Goal: Task Accomplishment & Management: Manage account settings

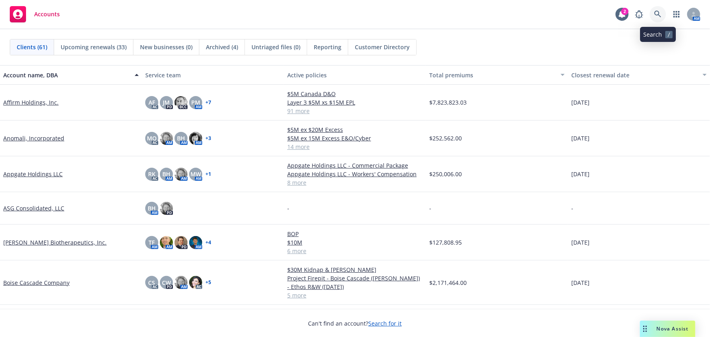
click at [655, 17] on icon at bounding box center [657, 14] width 7 height 7
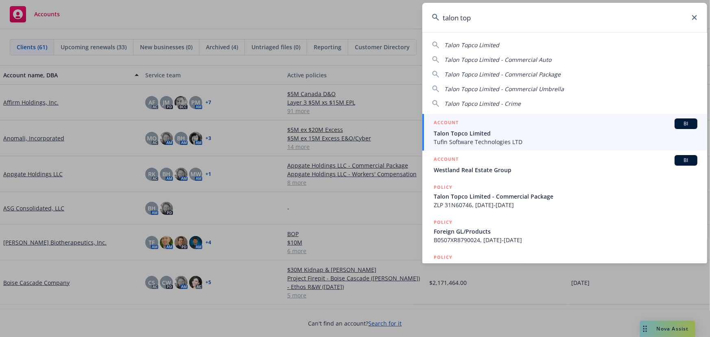
type input "talon top"
click at [463, 127] on div "ACCOUNT BI" at bounding box center [566, 123] width 264 height 11
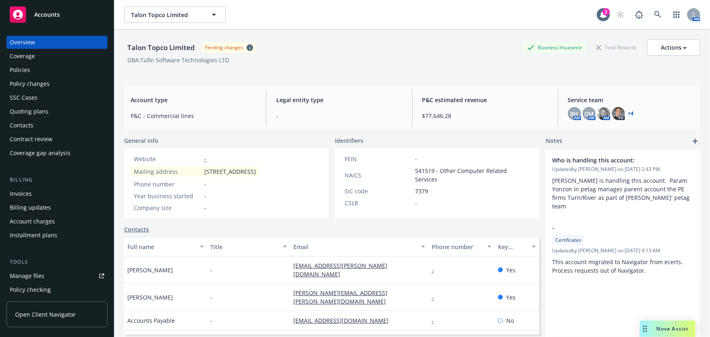
click at [44, 72] on div "Policies" at bounding box center [57, 69] width 94 height 13
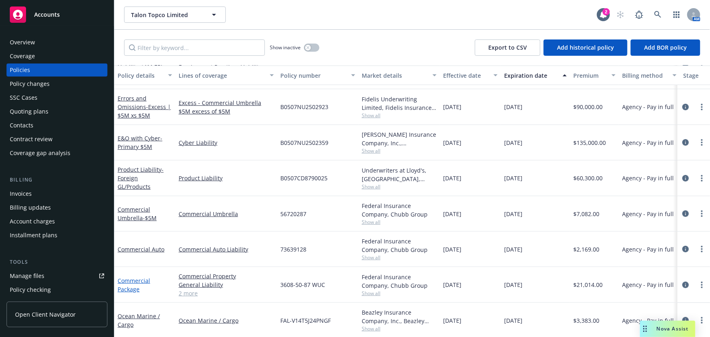
scroll to position [185, 0]
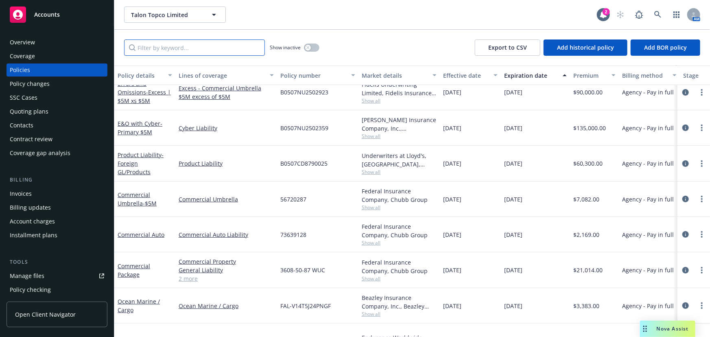
click at [210, 50] on input "Filter by keyword..." at bounding box center [194, 47] width 141 height 16
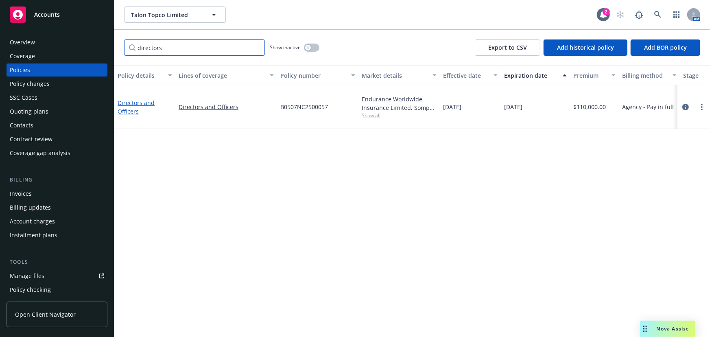
type input "directors"
click at [146, 99] on link "Directors and Officers" at bounding box center [136, 107] width 37 height 16
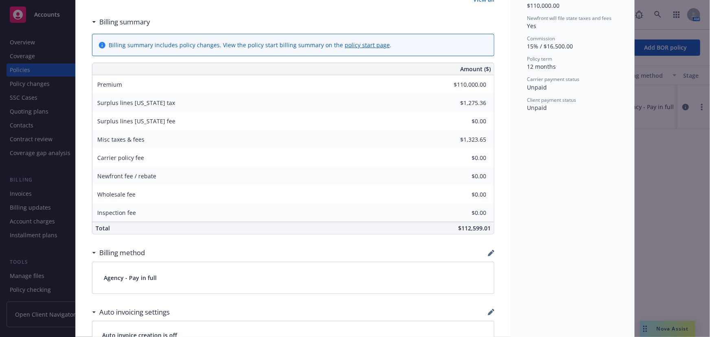
scroll to position [407, 0]
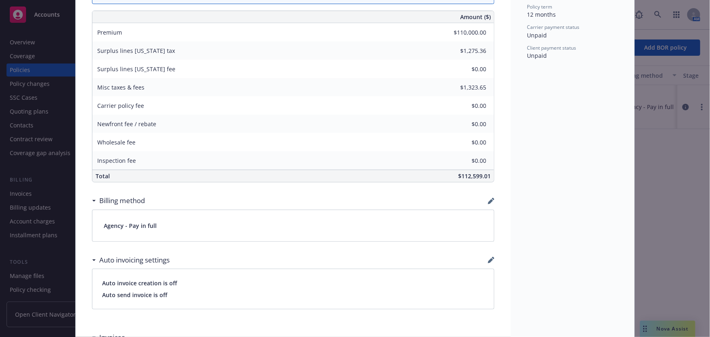
click at [224, 74] on div "Surplus lines Massachusetts fee $0.00" at bounding box center [293, 69] width 402 height 18
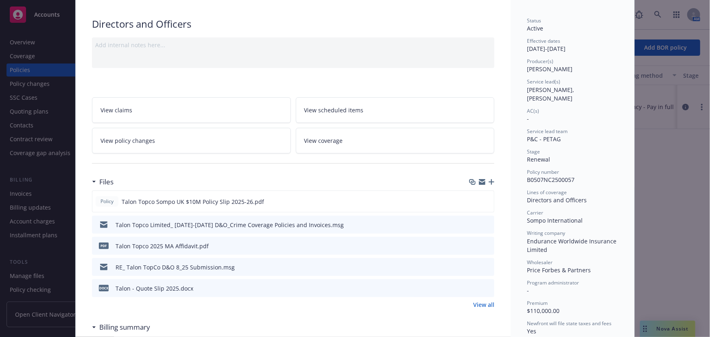
scroll to position [37, 0]
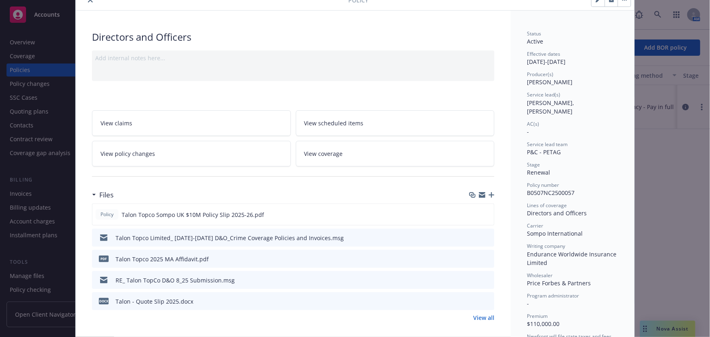
click at [88, 2] on icon "close" at bounding box center [90, 0] width 5 height 5
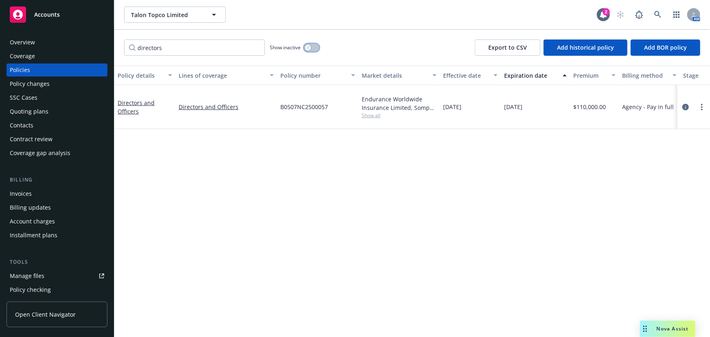
click at [315, 46] on button "button" at bounding box center [311, 48] width 15 height 8
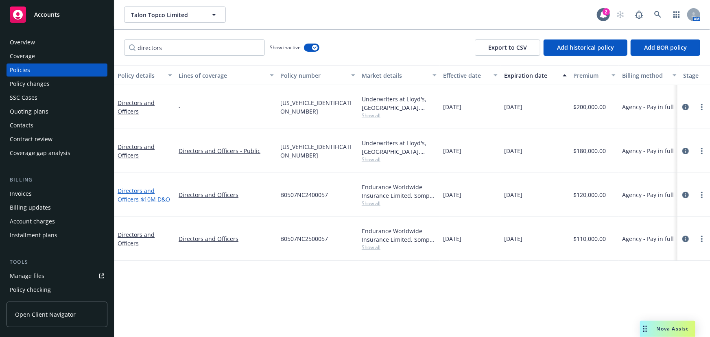
click at [151, 195] on span "- $10M D&O" at bounding box center [154, 199] width 31 height 8
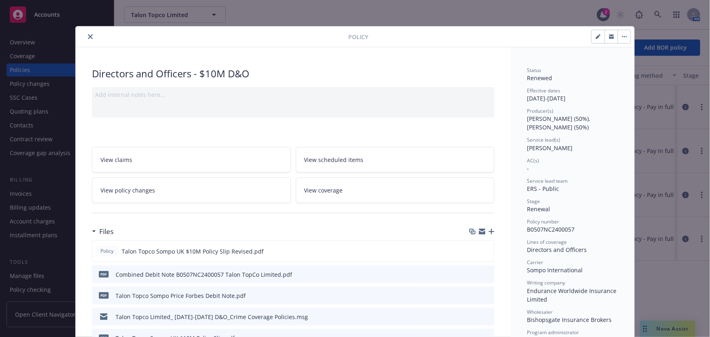
click at [92, 41] on div at bounding box center [213, 37] width 269 height 10
click at [88, 38] on icon "close" at bounding box center [90, 36] width 5 height 5
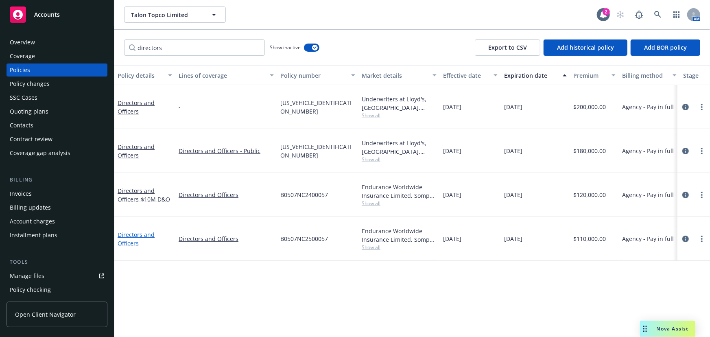
click at [145, 231] on link "Directors and Officers" at bounding box center [136, 239] width 37 height 16
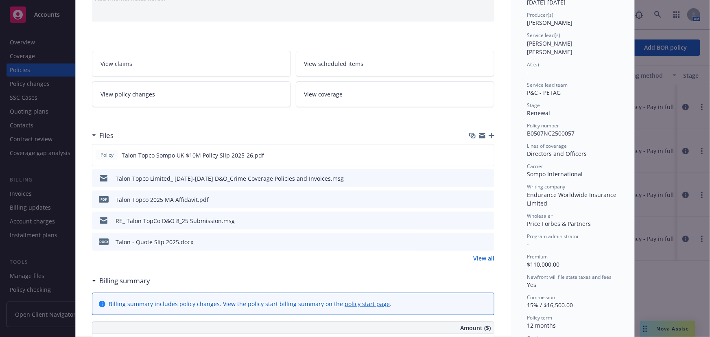
scroll to position [55, 0]
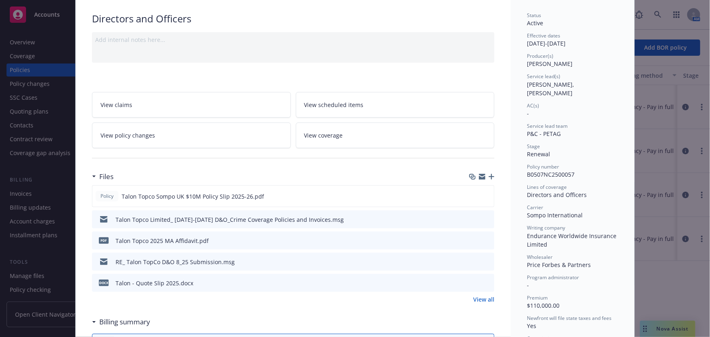
click at [212, 135] on link "View policy changes" at bounding box center [191, 135] width 199 height 26
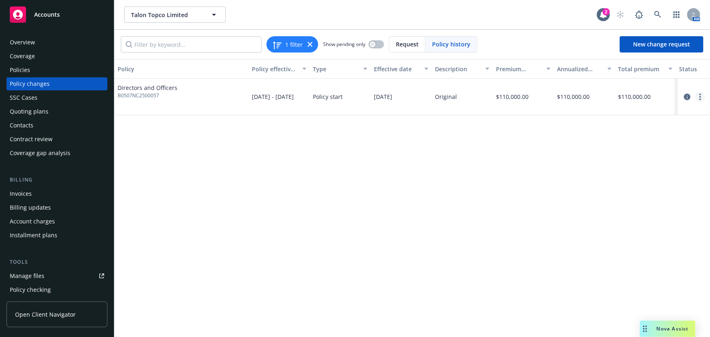
click at [699, 97] on icon "more" at bounding box center [700, 97] width 2 height 7
click at [620, 147] on link "Edit policy change" at bounding box center [635, 146] width 140 height 16
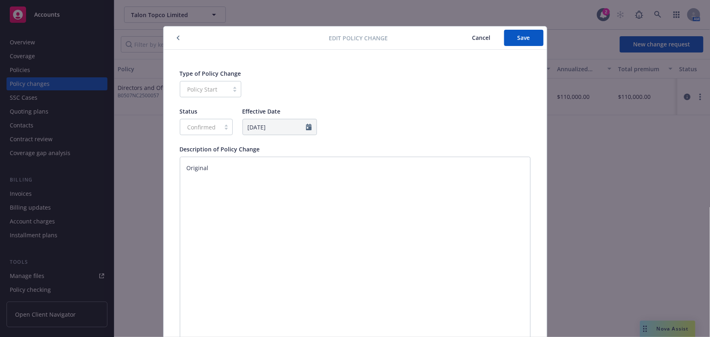
scroll to position [22, 0]
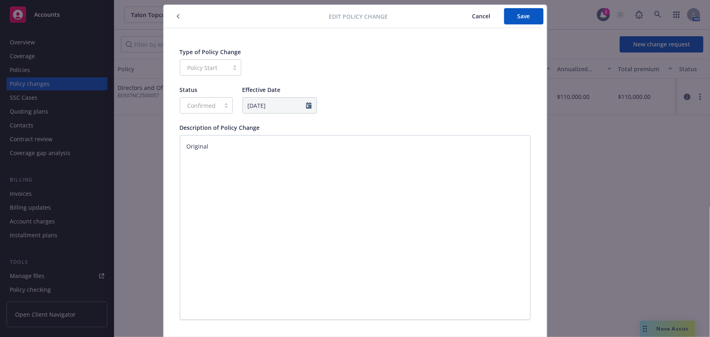
click at [476, 20] on button "Cancel" at bounding box center [481, 16] width 45 height 16
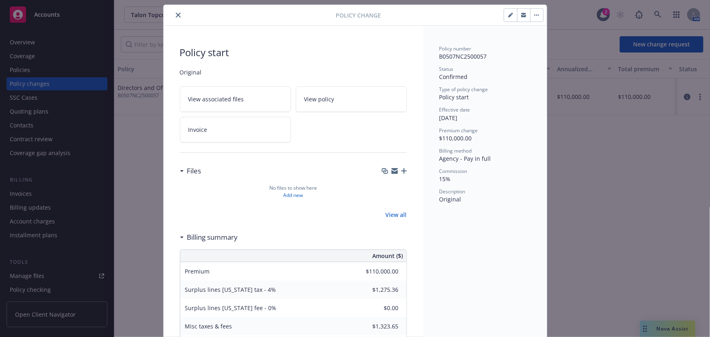
click at [176, 15] on icon "close" at bounding box center [178, 15] width 5 height 5
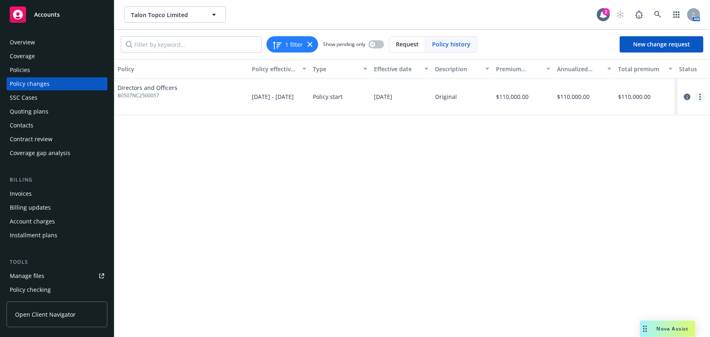
click at [702, 93] on link "more" at bounding box center [700, 97] width 10 height 10
click at [640, 159] on link "Edit billing info" at bounding box center [635, 162] width 140 height 16
select select "MA"
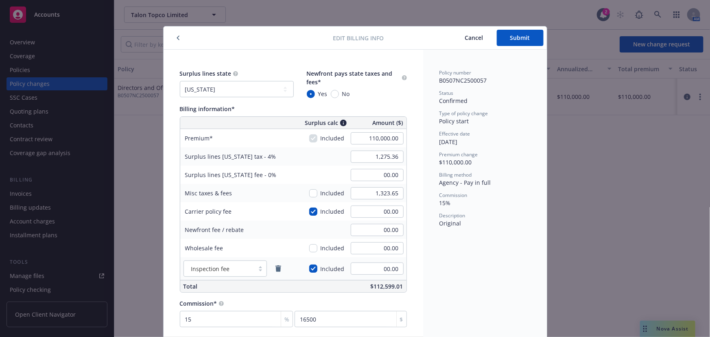
scroll to position [7, 0]
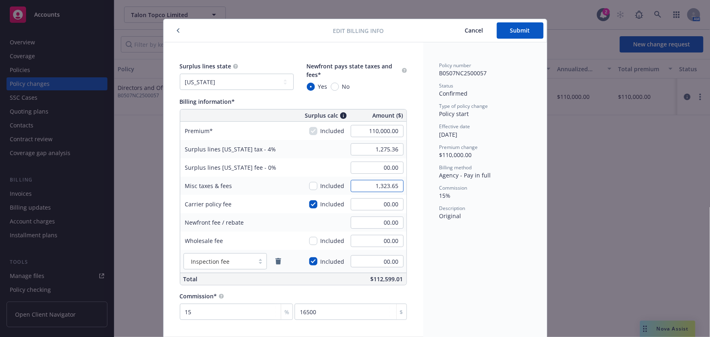
click at [378, 183] on input "1,323.65" at bounding box center [377, 186] width 53 height 12
type input "1,870.23"
click at [517, 203] on div "Policy number B0507NC2500057 Status Confirmed Type of policy change Policy star…" at bounding box center [484, 141] width 91 height 158
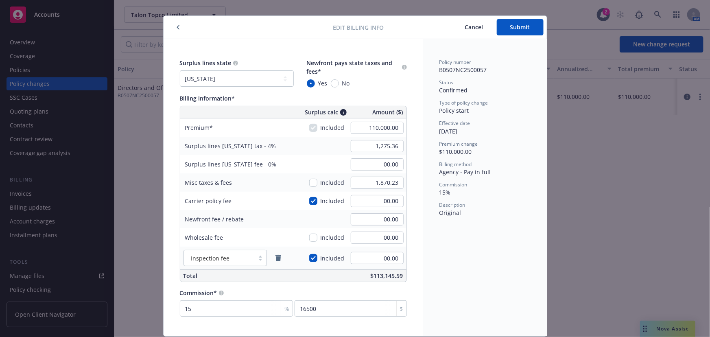
scroll to position [0, 0]
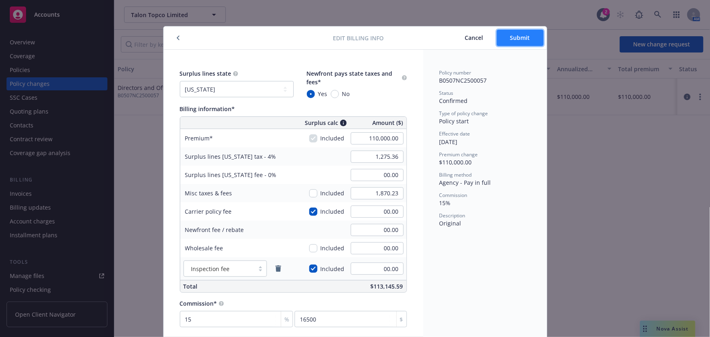
click at [524, 38] on span "Submit" at bounding box center [520, 38] width 20 height 8
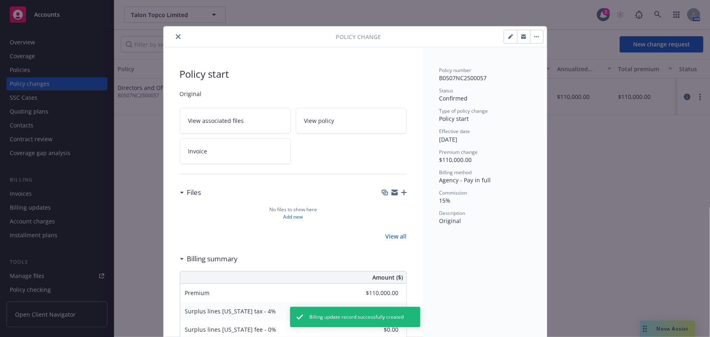
click at [176, 36] on icon "close" at bounding box center [178, 36] width 5 height 5
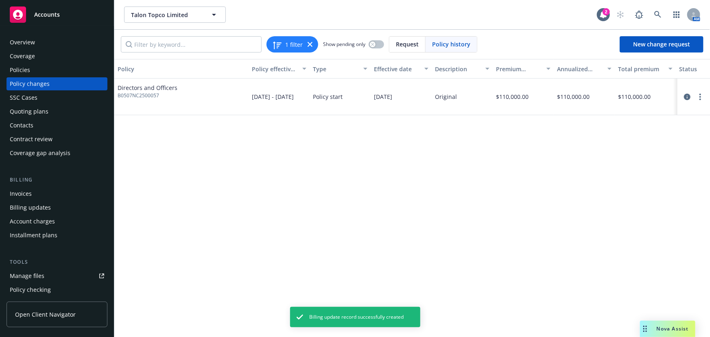
click at [61, 196] on div "Invoices" at bounding box center [57, 193] width 94 height 13
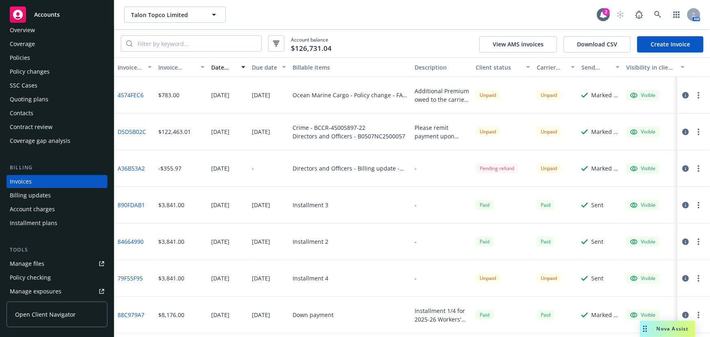
click at [695, 133] on button "button" at bounding box center [699, 132] width 10 height 10
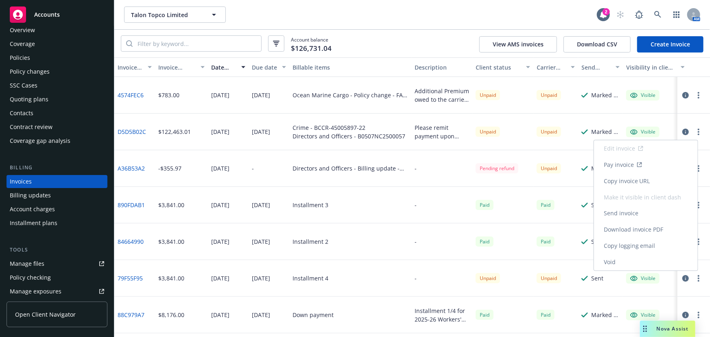
click at [666, 257] on link "Void" at bounding box center [646, 262] width 104 height 16
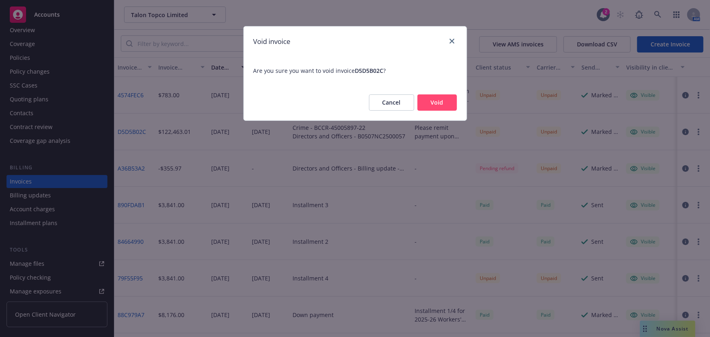
click at [443, 105] on button "Void" at bounding box center [436, 102] width 39 height 16
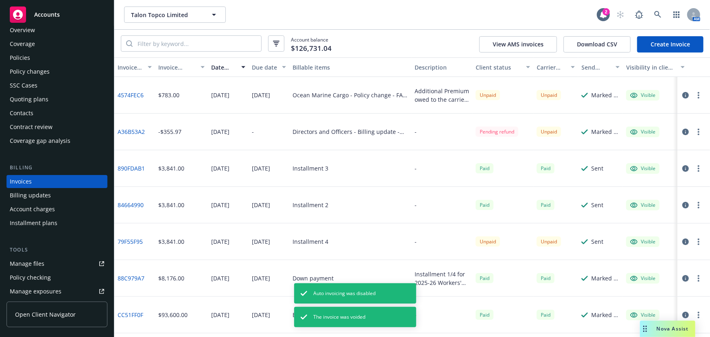
click at [695, 131] on button "button" at bounding box center [699, 132] width 10 height 10
click at [642, 264] on link "Void" at bounding box center [646, 262] width 104 height 16
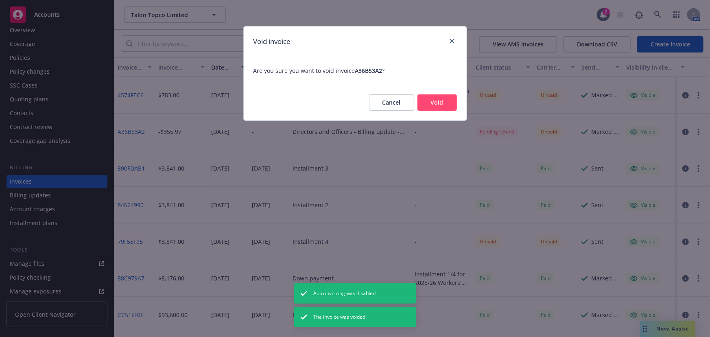
click at [445, 108] on button "Void" at bounding box center [436, 102] width 39 height 16
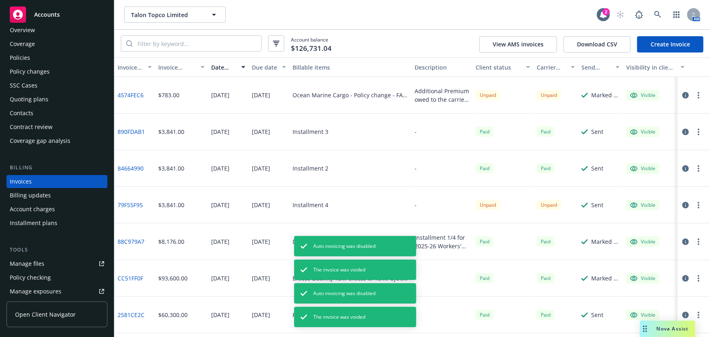
click at [691, 44] on link "Create Invoice" at bounding box center [670, 44] width 66 height 16
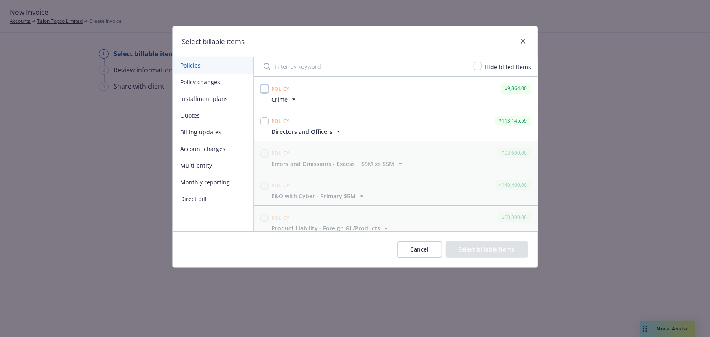
click at [264, 87] on input "checkbox" at bounding box center [264, 89] width 8 height 8
checkbox input "true"
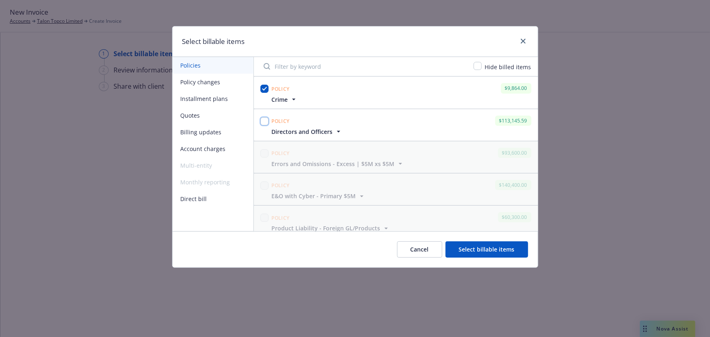
click at [266, 119] on input "checkbox" at bounding box center [264, 121] width 8 height 8
checkbox input "true"
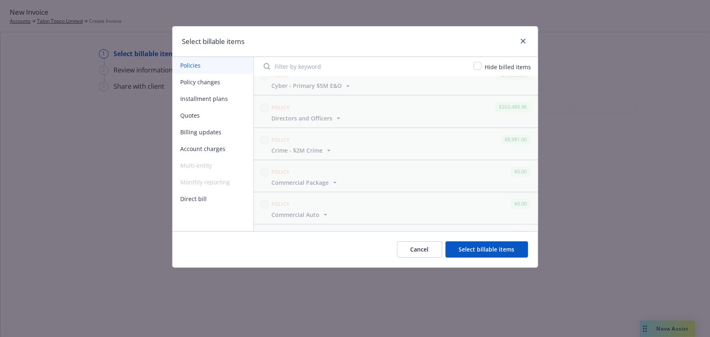
scroll to position [906, 0]
click at [213, 130] on button "Billing updates" at bounding box center [212, 132] width 81 height 17
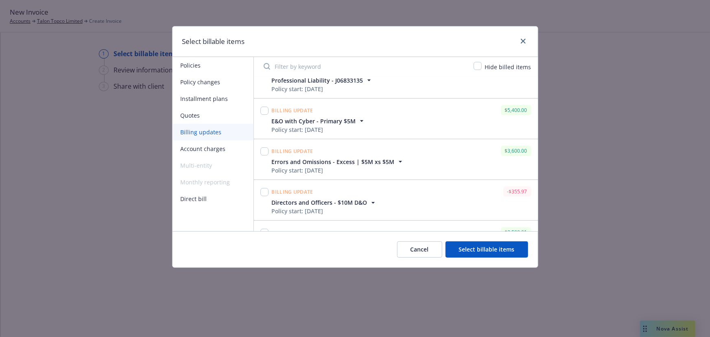
scroll to position [37, 0]
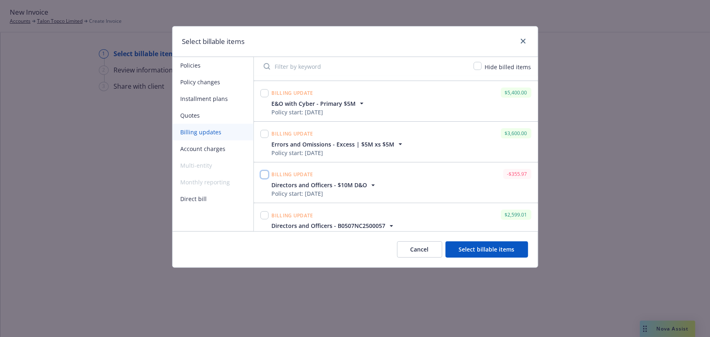
click at [267, 175] on input "checkbox" at bounding box center [264, 174] width 8 height 8
checkbox input "true"
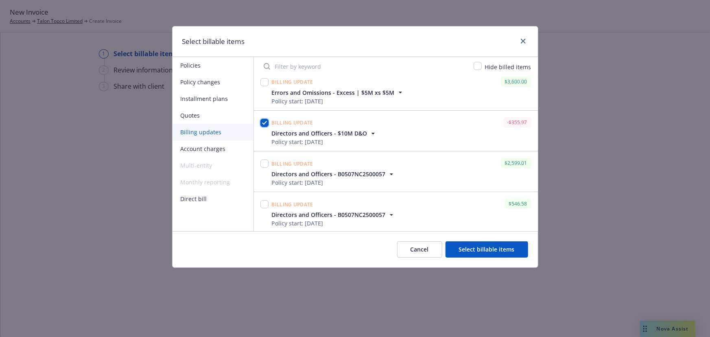
scroll to position [90, 0]
click at [498, 249] on button "Select billable items" at bounding box center [486, 249] width 83 height 16
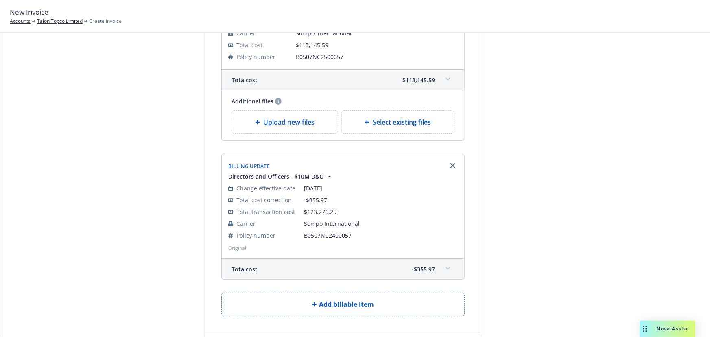
scroll to position [384, 0]
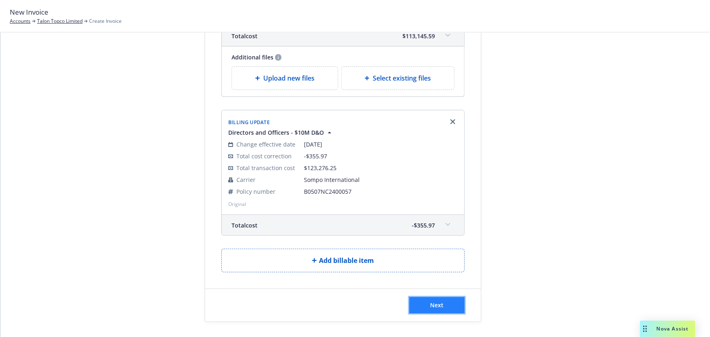
click at [445, 303] on button "Next" at bounding box center [436, 305] width 55 height 16
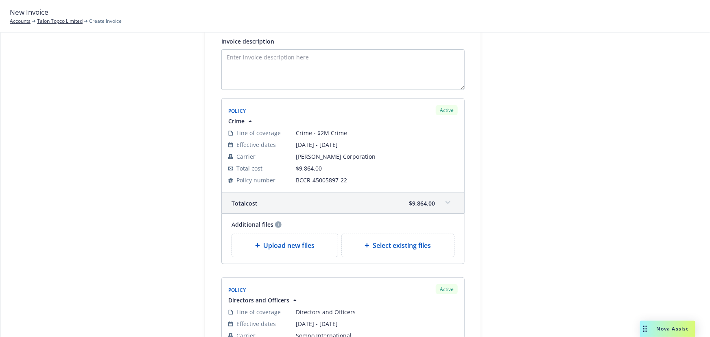
scroll to position [218, 0]
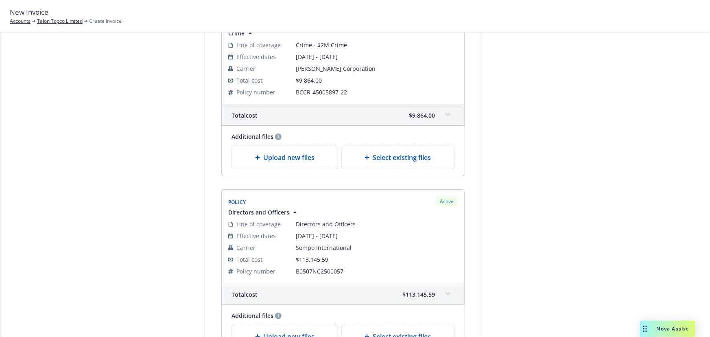
drag, startPoint x: 590, startPoint y: 215, endPoint x: 588, endPoint y: 229, distance: 14.4
click at [590, 215] on div at bounding box center [555, 186] width 114 height 713
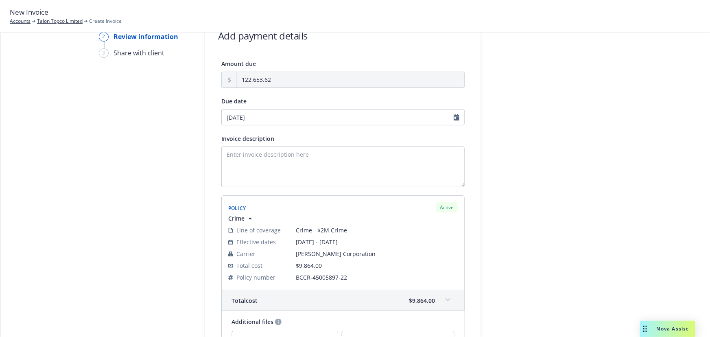
scroll to position [0, 0]
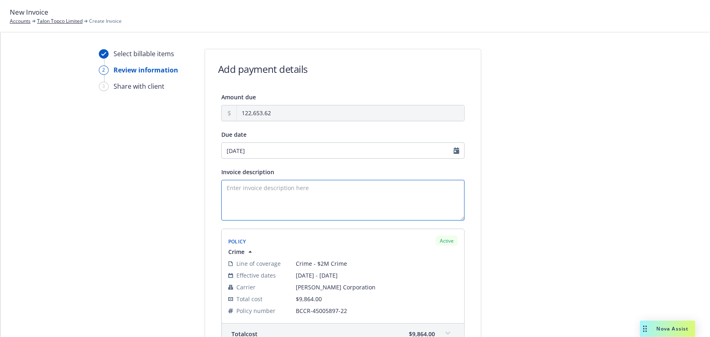
click at [381, 203] on textarea "Invoice description" at bounding box center [342, 200] width 243 height 41
drag, startPoint x: 453, startPoint y: 144, endPoint x: 456, endPoint y: 151, distance: 7.5
click at [453, 145] on input "10/07/2025" at bounding box center [342, 150] width 243 height 16
select select "October"
select select "2025"
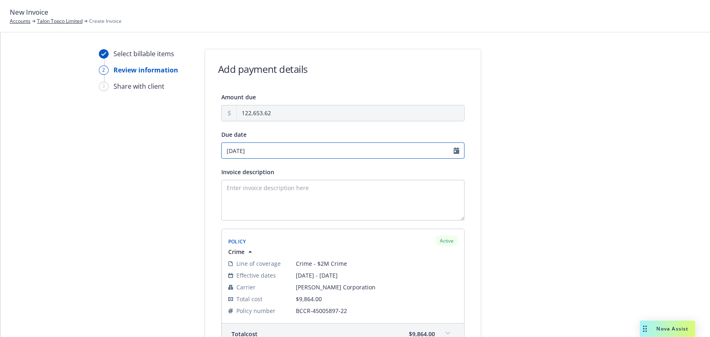
click at [456, 151] on input "10/07/2025" at bounding box center [342, 150] width 243 height 16
click at [451, 149] on input "10/07/2025" at bounding box center [342, 150] width 243 height 16
click at [457, 149] on input "10/07/2025" at bounding box center [342, 150] width 243 height 16
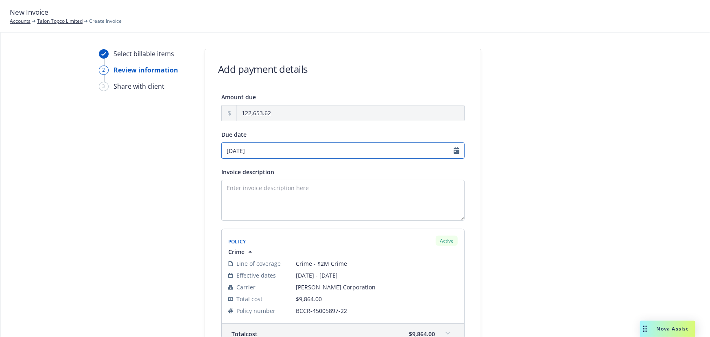
click at [371, 148] on input "10/07/2025" at bounding box center [342, 150] width 243 height 16
click at [451, 150] on input "10/07/2025" at bounding box center [342, 150] width 243 height 16
click at [458, 152] on input "10/07/2025" at bounding box center [342, 150] width 243 height 16
click at [270, 155] on input "10/07/2025" at bounding box center [342, 150] width 243 height 16
click at [455, 151] on input "10/07/2025" at bounding box center [342, 150] width 243 height 16
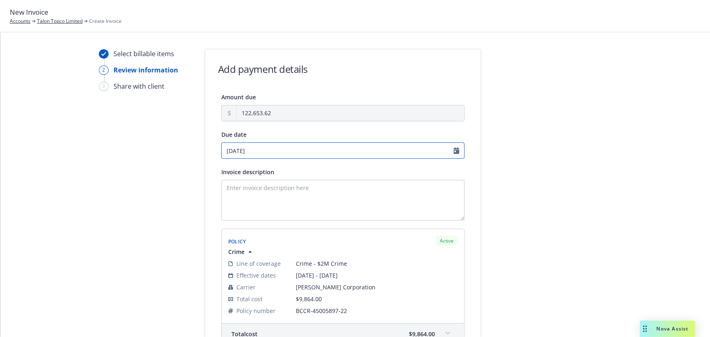
click at [449, 155] on input "10/07/2025" at bounding box center [342, 150] width 243 height 16
select select "October"
select select "2025"
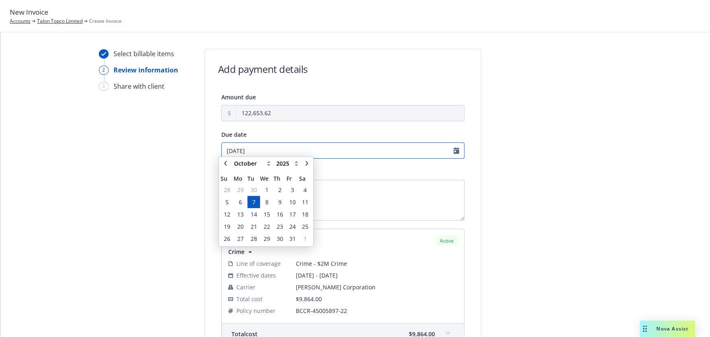
click at [452, 148] on input "10/07/2025" at bounding box center [342, 150] width 243 height 16
click at [223, 167] on icon "chevronLeft" at bounding box center [225, 167] width 5 height 5
select select "September"
click at [280, 231] on span "25" at bounding box center [280, 230] width 7 height 9
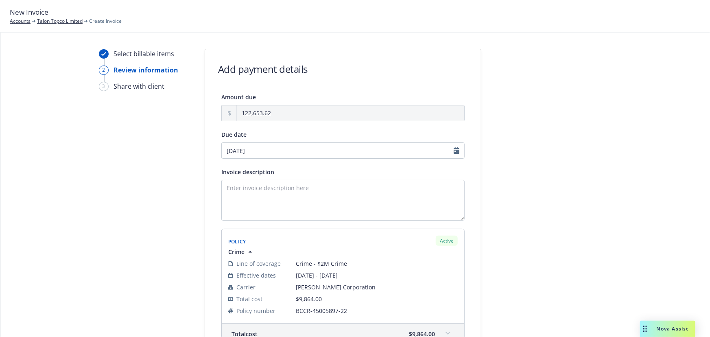
type input "09/25/2025"
click at [282, 207] on textarea "Invoice description" at bounding box center [342, 200] width 243 height 41
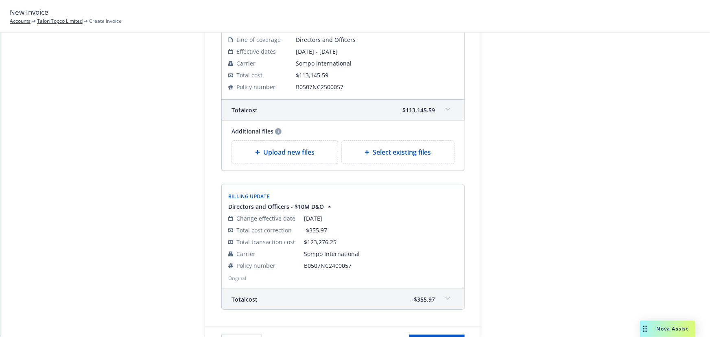
scroll to position [440, 0]
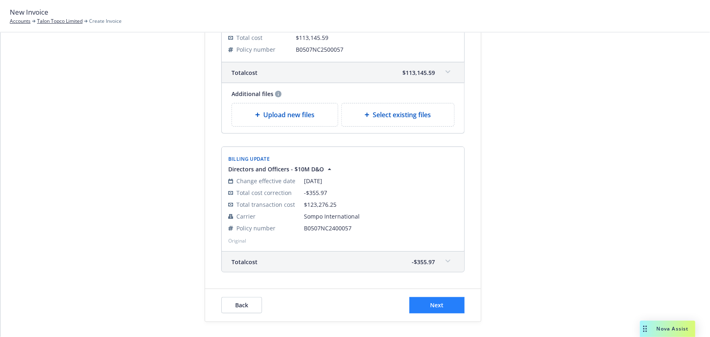
type textarea "Please remit payment upon receipt. Thank you!"
click at [443, 305] on button "Next" at bounding box center [436, 305] width 55 height 16
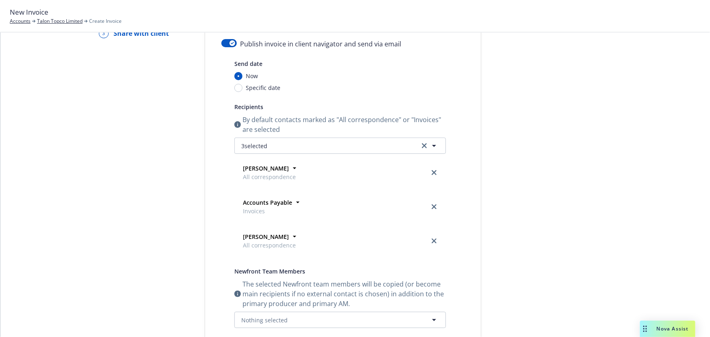
scroll to position [0, 0]
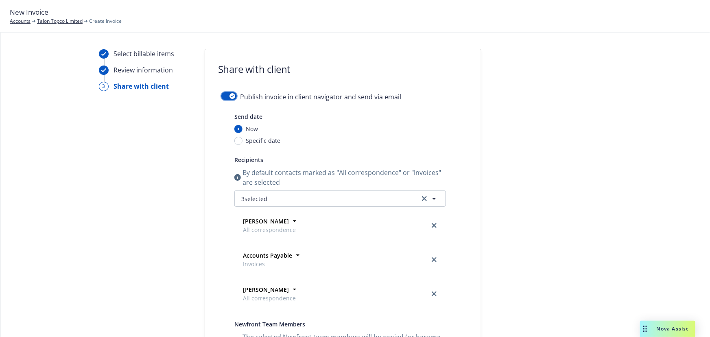
click at [229, 96] on div "button" at bounding box center [232, 96] width 6 height 6
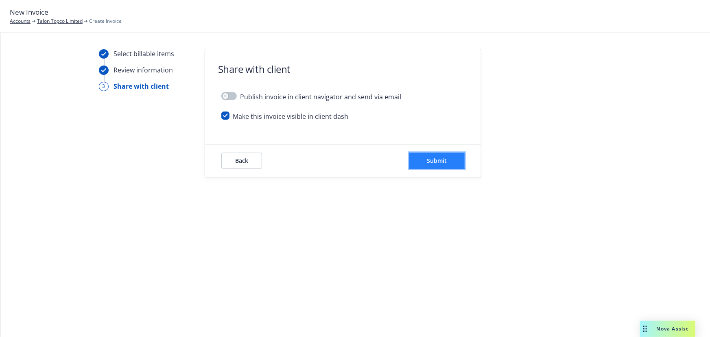
click at [443, 164] on span "Submit" at bounding box center [437, 161] width 20 height 8
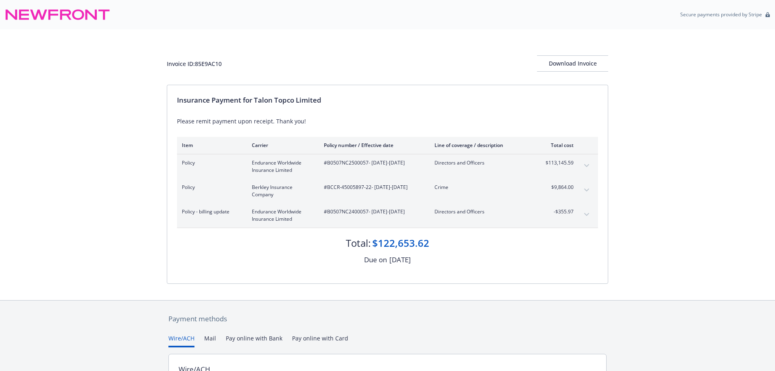
click at [585, 162] on button "expand content" at bounding box center [586, 165] width 13 height 13
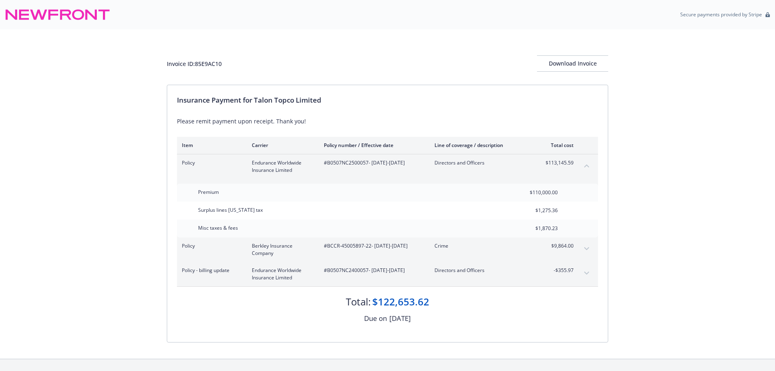
click at [588, 247] on icon "expand content" at bounding box center [586, 248] width 5 height 3
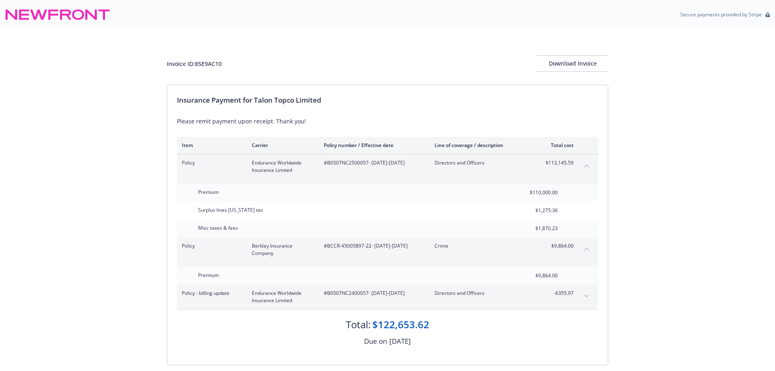
click at [587, 295] on icon "expand content" at bounding box center [586, 295] width 5 height 3
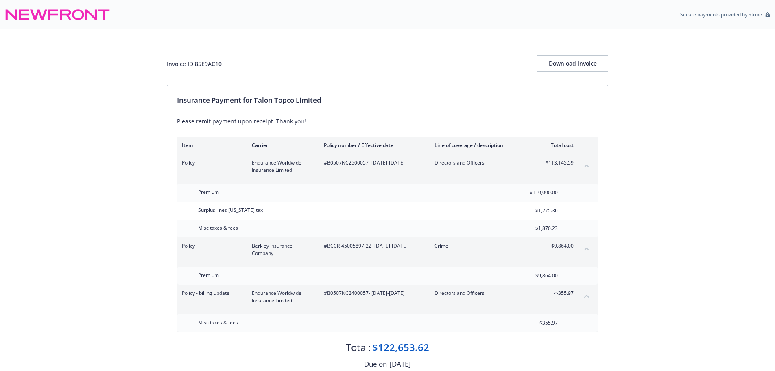
click at [656, 250] on div "Invoice ID: 85E9AC10 Download Invoice Insurance Payment for Talon Topco Limited…" at bounding box center [387, 216] width 775 height 375
click at [591, 62] on div "Download Invoice" at bounding box center [572, 63] width 71 height 15
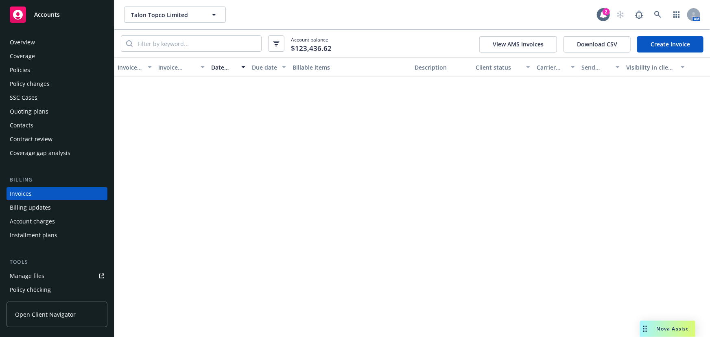
scroll to position [11, 0]
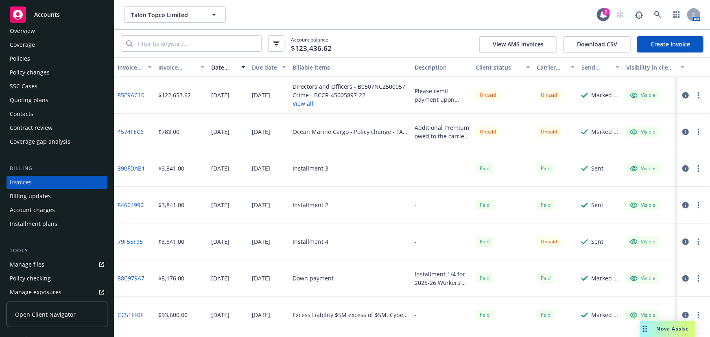
click at [44, 57] on div "Policies" at bounding box center [57, 58] width 94 height 13
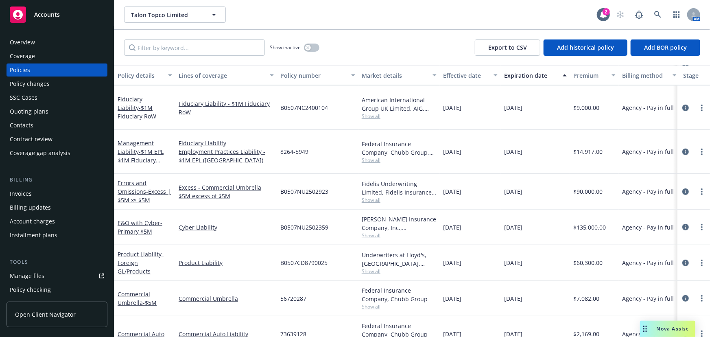
scroll to position [111, 0]
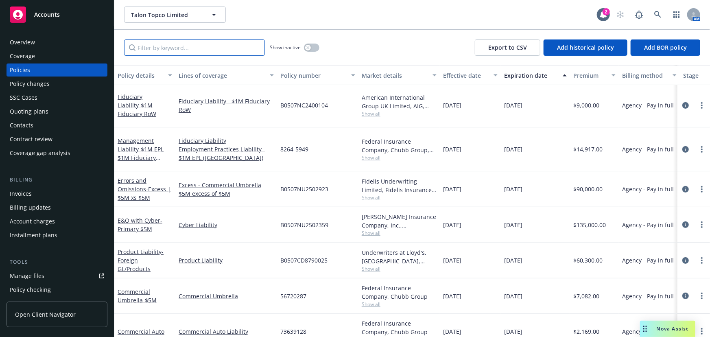
click at [231, 48] on input "Filter by keyword..." at bounding box center [194, 47] width 141 height 16
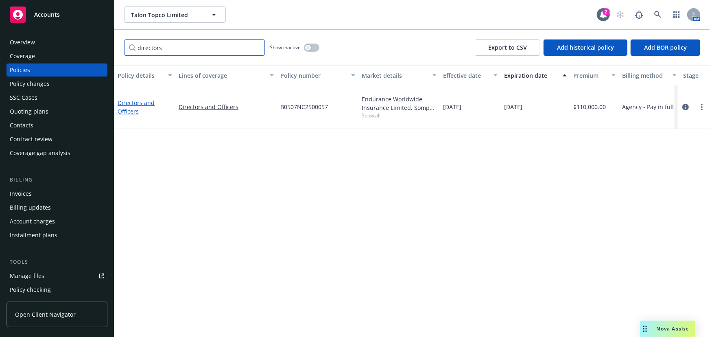
type input "directors"
click at [143, 100] on link "Directors and Officers" at bounding box center [136, 107] width 37 height 16
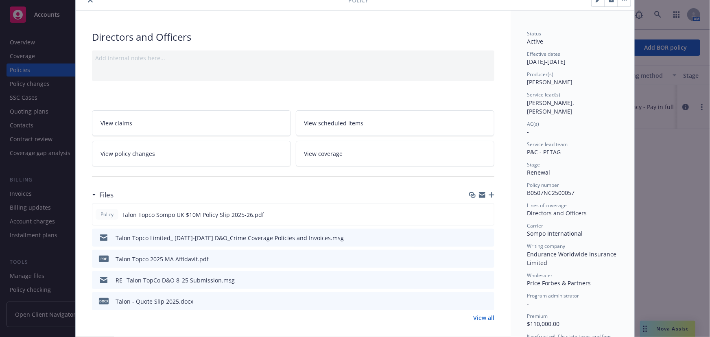
scroll to position [111, 0]
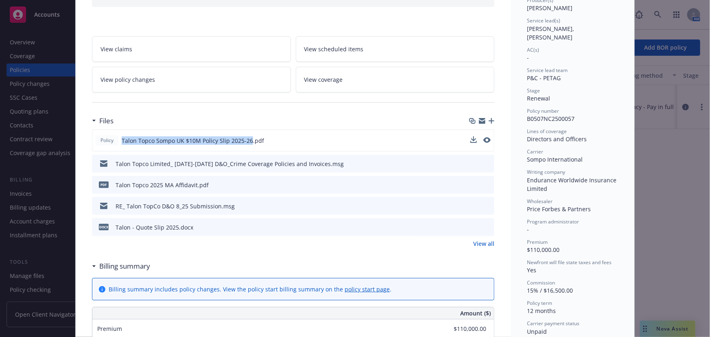
drag, startPoint x: 246, startPoint y: 140, endPoint x: 114, endPoint y: 142, distance: 132.3
click at [114, 142] on div "Policy Talon Topco Sompo UK $10M Policy Slip 2025-26.pdf" at bounding box center [180, 140] width 168 height 11
click at [490, 121] on icon "button" at bounding box center [492, 121] width 6 height 6
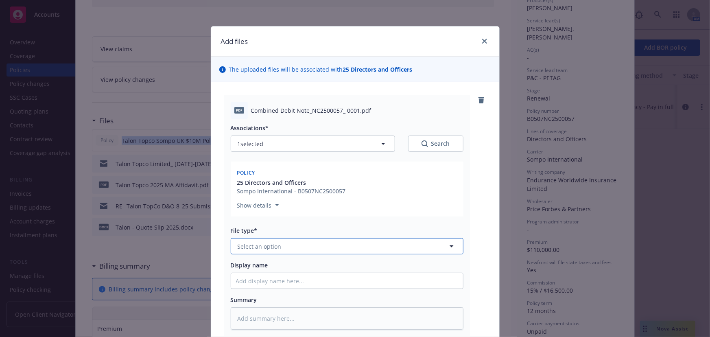
click at [295, 252] on button "Select an option" at bounding box center [347, 246] width 233 height 16
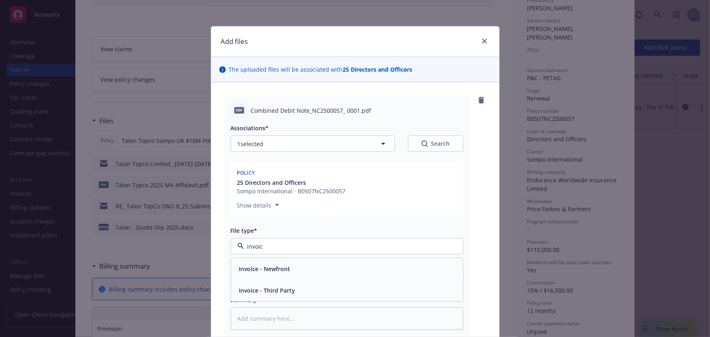
type input "invoice"
click at [310, 297] on div "Invoice - Third Party" at bounding box center [347, 291] width 232 height 22
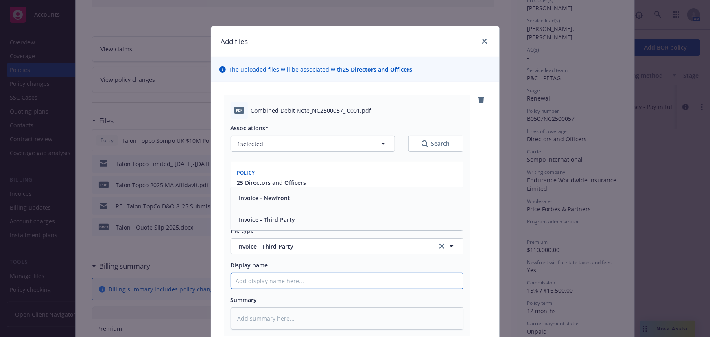
click at [313, 283] on input "Display name" at bounding box center [347, 280] width 232 height 15
paste input "Talon Topco Sompo UK $10M Policy Slip 2025-26"
type textarea "x"
type input "Talon Topco Sompo UK $10M Policy Slip 2025-26"
drag, startPoint x: 314, startPoint y: 281, endPoint x: 452, endPoint y: 288, distance: 138.9
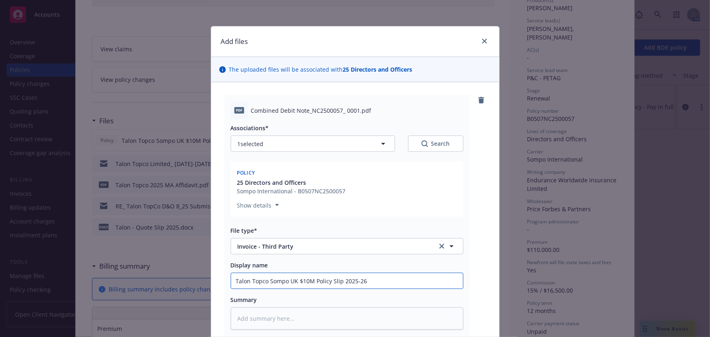
click at [452, 288] on input "Talon Topco Sompo UK $10M Policy Slip 2025-26" at bounding box center [347, 280] width 232 height 15
type textarea "x"
type input "Talon Topco Sompo UK $10M P"
type textarea "x"
type input "Talon Topco Sompo UK $10M Pr"
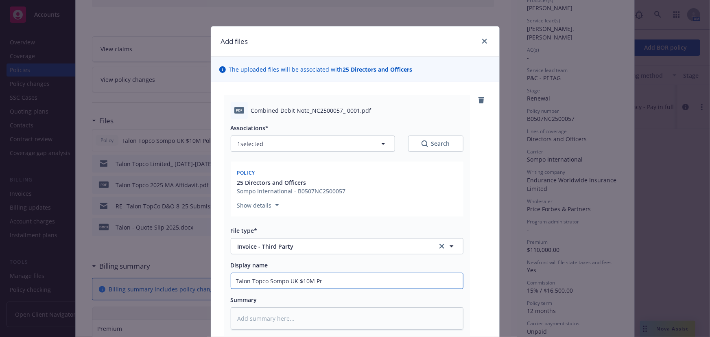
type textarea "x"
type input "Talon Topco Sompo UK $10M Pri"
type textarea "x"
type input "Talon Topco Sompo UK $10M Pric"
type textarea "x"
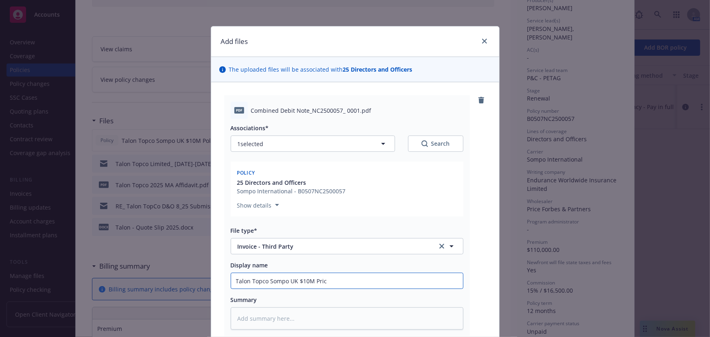
type input "Talon Topco Sompo UK $10M Price"
type textarea "x"
type input "Talon Topco Sompo UK $10M Price"
type textarea "x"
type input "Talon Topco Sompo UK $10M Price F"
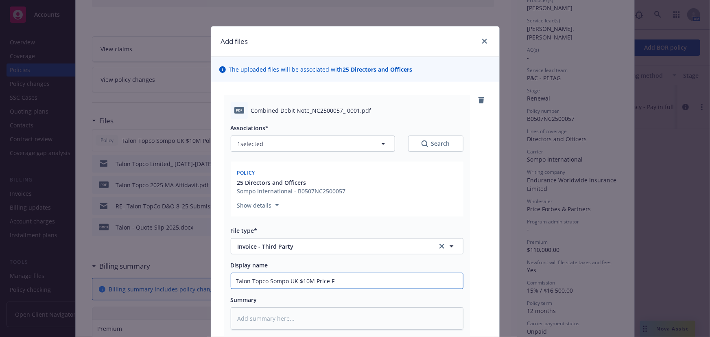
type textarea "x"
type input "Talon Topco Sompo UK $10M Price For"
type textarea "x"
type input "Talon Topco Sompo UK $10M Price Forbe"
type textarea "x"
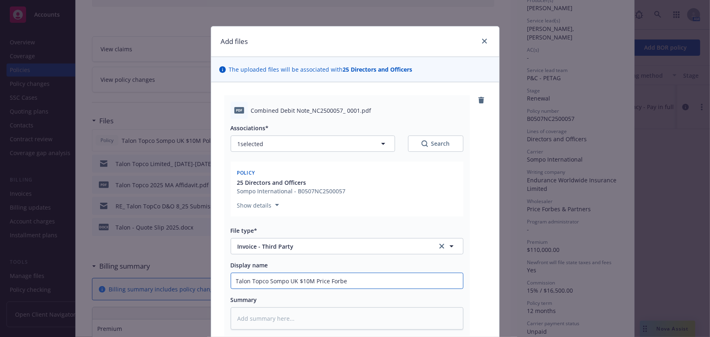
type input "Talon Topco Sompo UK $10M Price Forbes"
type textarea "x"
type input "Talon Topco Sompo UK $10M Price Forbes"
type textarea "x"
type input "Talon Topco Sompo UK $10M Price Forbes D"
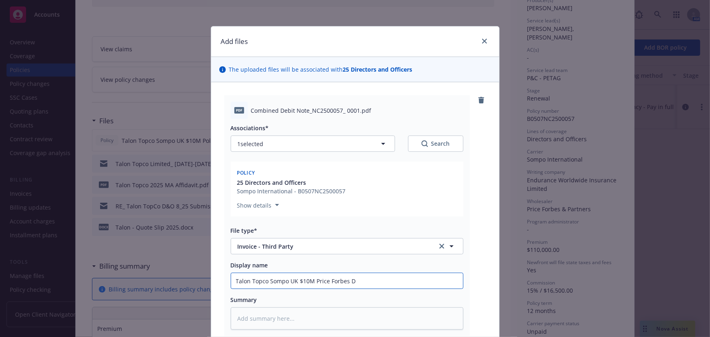
type textarea "x"
type input "Talon Topco Sompo UK $10M Price Forbes De"
type textarea "x"
type input "Talon Topco Sompo UK $10M Price Forbes Deb"
type textarea "x"
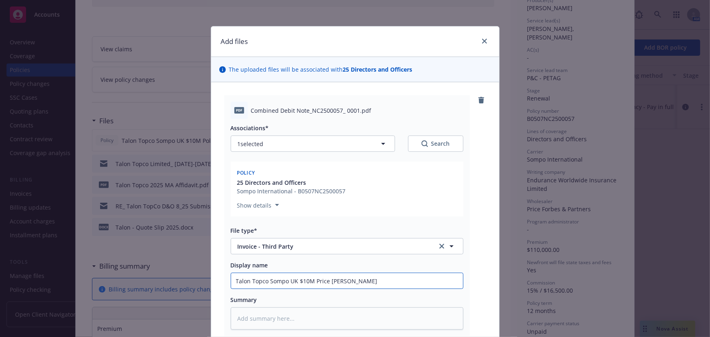
type input "Talon Topco Sompo UK $10M Price Forbes Debi"
type textarea "x"
type input "Talon Topco Sompo UK $10M Price Forbes Debit"
type textarea "x"
type input "Talon Topco Sompo UK $10M Price Forbes Debit"
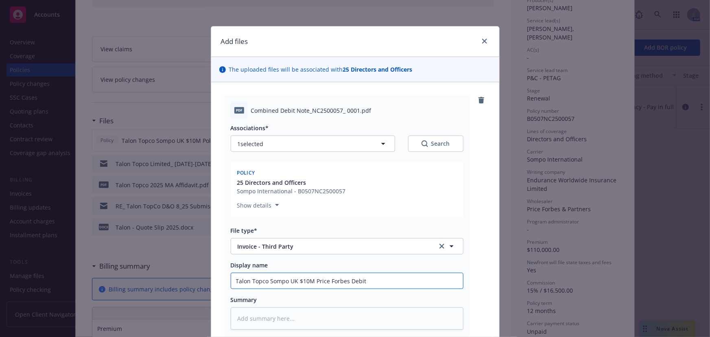
type textarea "x"
type input "Talon Topco Sompo UK $10M Price Forbes Debit n"
type textarea "x"
type input "Talon Topco Sompo UK $10M Price Forbes Debit no"
type textarea "x"
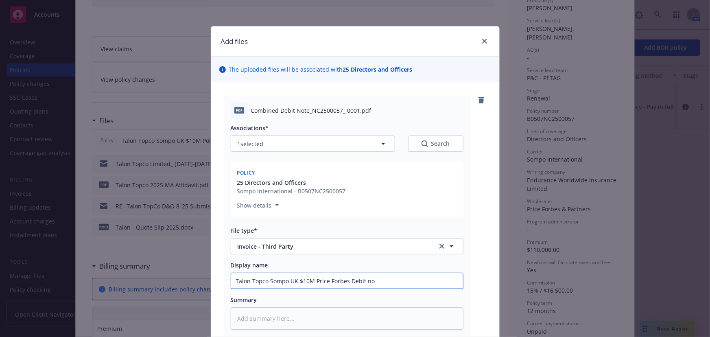
type input "Talon Topco Sompo UK $10M Price Forbes Debit not"
type textarea "x"
type input "Talon Topco Sompo UK $10M Price Forbes Debit note"
type textarea "x"
type input "Talon Topco Sompo UK $10M Price Forbes Debit note ("
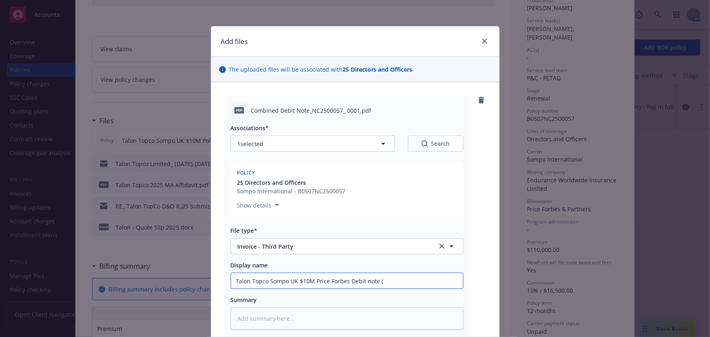
type textarea "x"
type input "Talon Topco Sompo UK $10M Price Forbes Debit note (i"
type textarea "x"
type input "Talon Topco Sompo UK $10M Price Forbes Debit note (in"
type textarea "x"
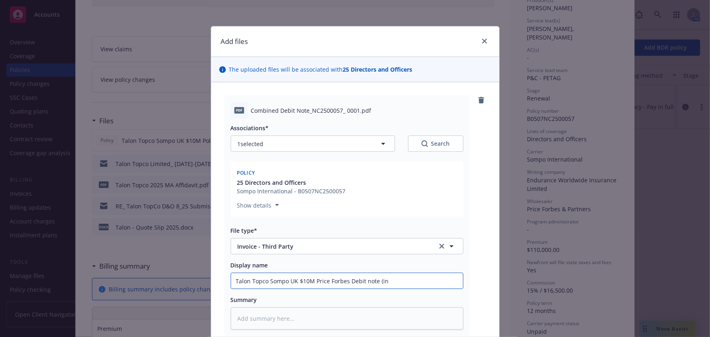
type input "Talon Topco Sompo UK $10M Price Forbes Debit note (inv"
type textarea "x"
type input "Talon Topco Sompo UK $10M Price Forbes Debit note (invoi"
type textarea "x"
type input "Talon Topco Sompo UK $10M Price Forbes Debit note (invoic"
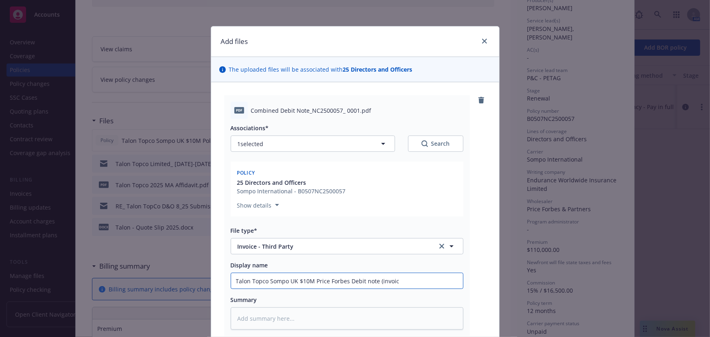
type textarea "x"
type input "Talon Topco Sompo UK $10M Price Forbes Debit note (invoice"
type textarea "x"
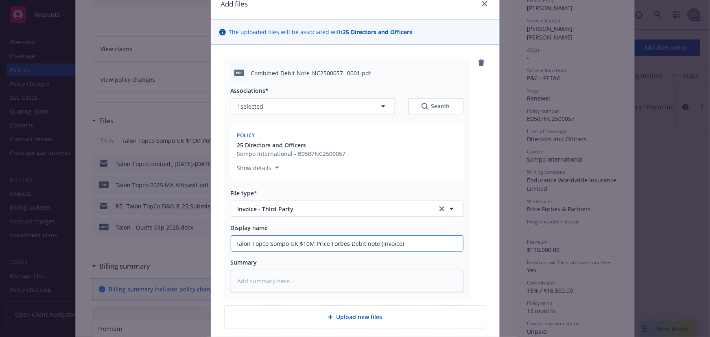
scroll to position [74, 0]
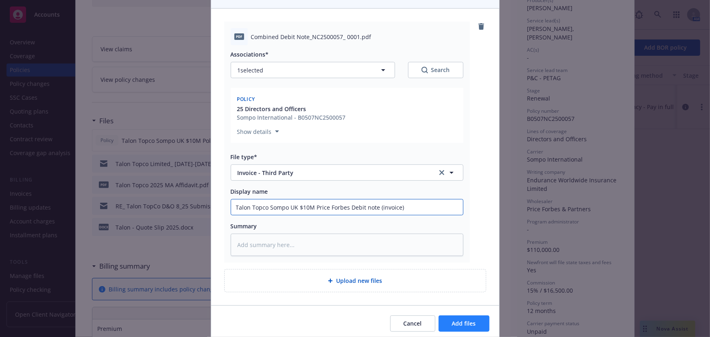
type input "Talon Topco Sompo UK $10M Price Forbes Debit note (invoice)"
click at [448, 321] on button "Add files" at bounding box center [464, 323] width 51 height 16
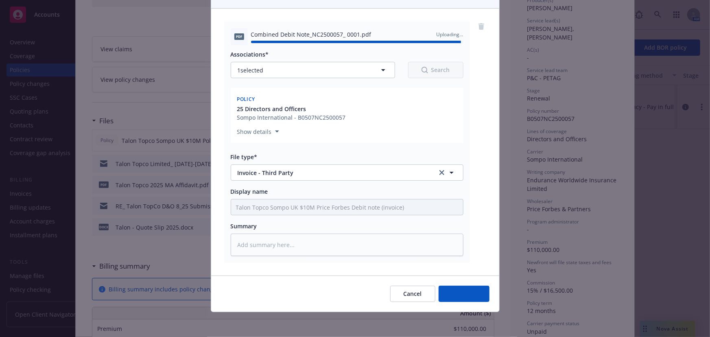
type textarea "x"
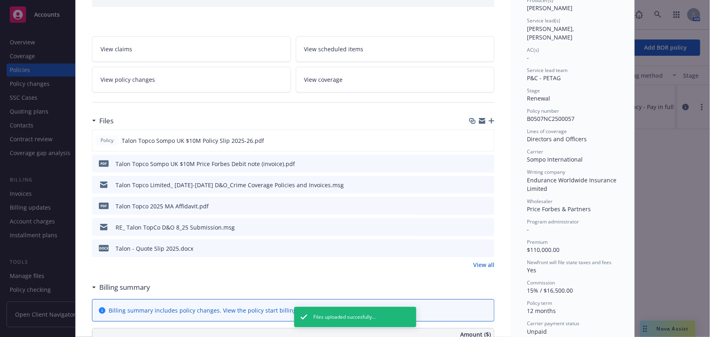
click at [480, 120] on icon "button" at bounding box center [482, 121] width 7 height 7
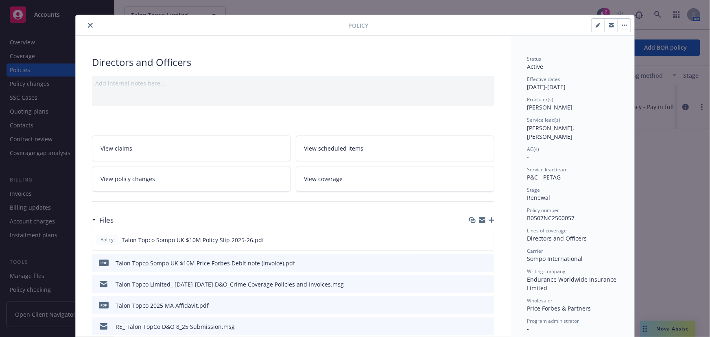
scroll to position [0, 0]
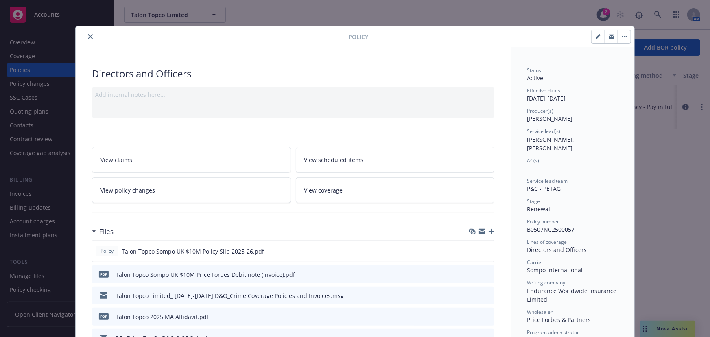
click at [596, 37] on icon "button" at bounding box center [598, 37] width 4 height 4
select select "RENEWAL"
select select "12"
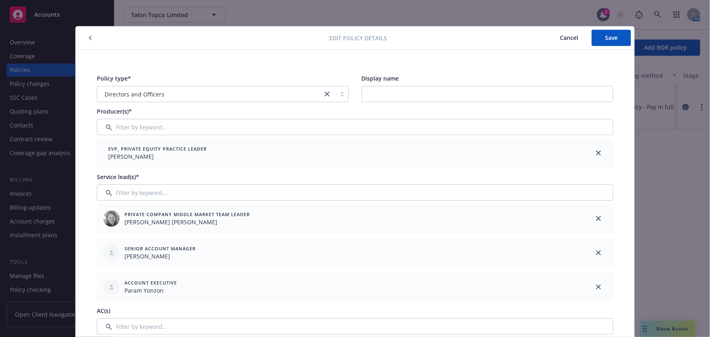
click at [564, 37] on span "Cancel" at bounding box center [569, 38] width 18 height 8
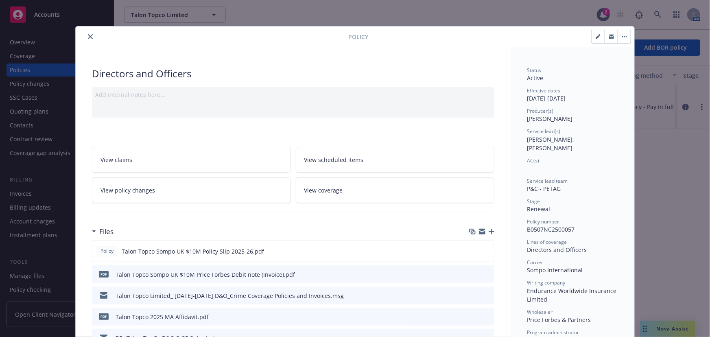
click at [201, 191] on link "View policy changes" at bounding box center [191, 190] width 199 height 26
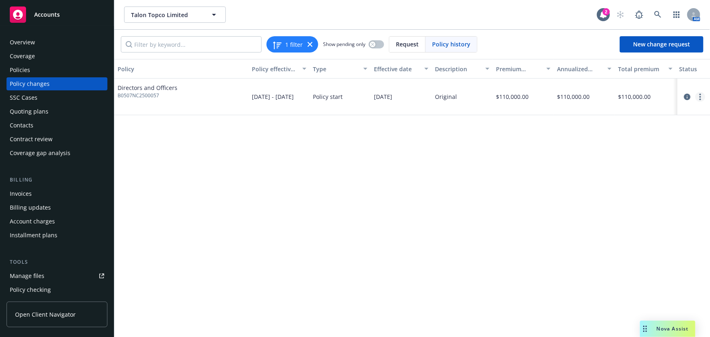
click at [701, 97] on link "more" at bounding box center [700, 97] width 10 height 10
click at [607, 164] on link "Edit billing info" at bounding box center [635, 162] width 140 height 16
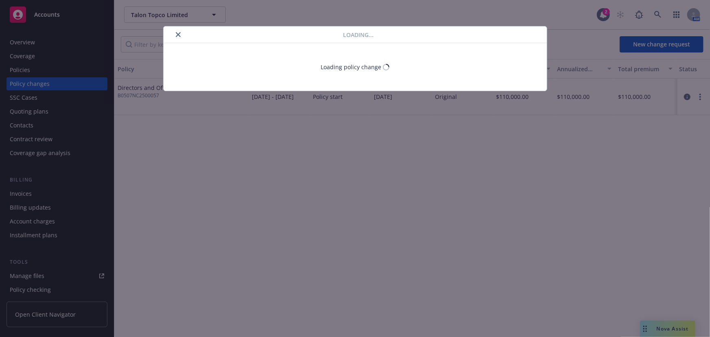
select select "MA"
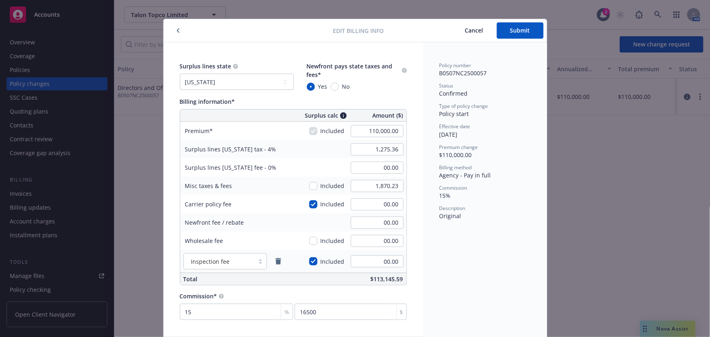
scroll to position [36, 0]
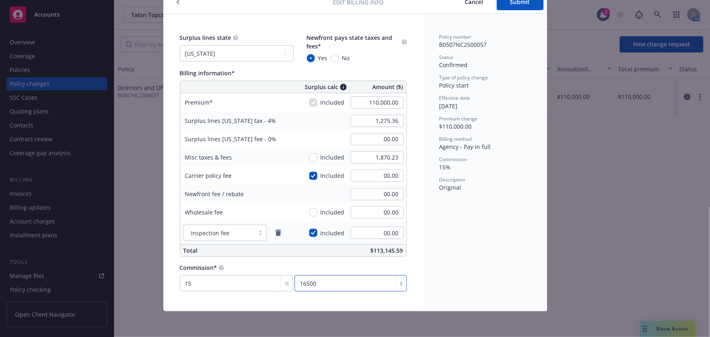
click at [338, 285] on input "16500" at bounding box center [351, 283] width 112 height 16
type input "0.001"
type input "1"
type input "0.015"
type input "16"
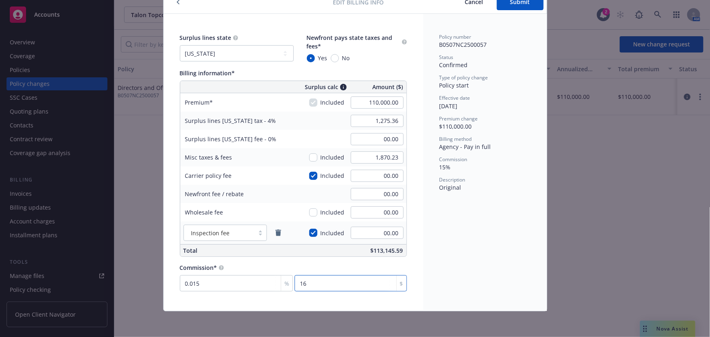
type input "0.149"
type input "164"
type input "1.499"
type input "1649"
type input "14.999"
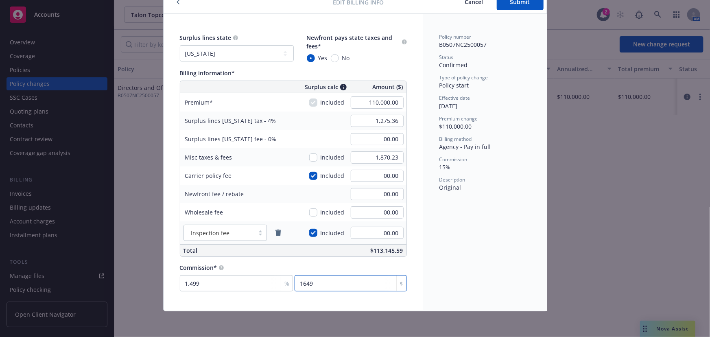
type input "16499"
type input "15"
type input "16499.98"
click at [460, 266] on div "Policy number B0507NC2500057 Status Confirmed Type of policy change Policy star…" at bounding box center [485, 162] width 124 height 297
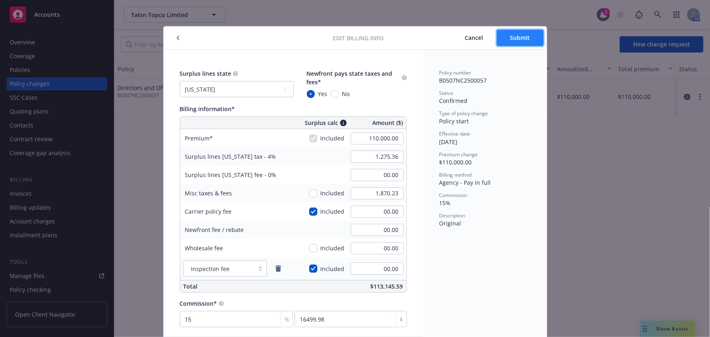
click at [517, 39] on span "Submit" at bounding box center [520, 38] width 20 height 8
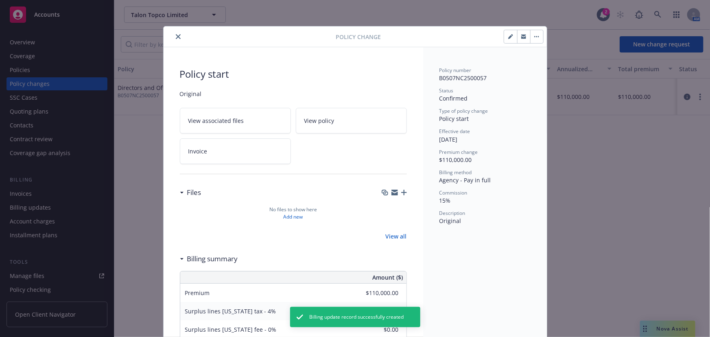
click at [177, 37] on icon "close" at bounding box center [178, 36] width 5 height 5
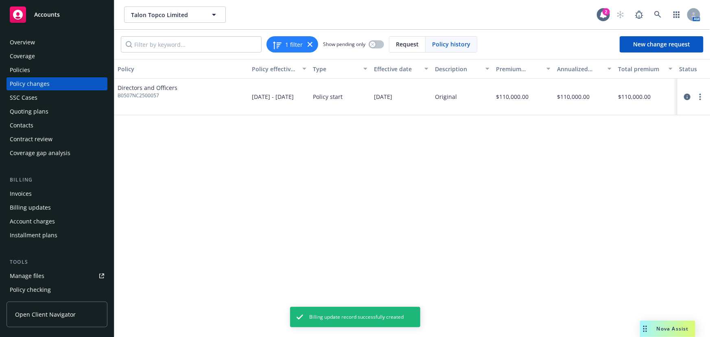
click at [65, 211] on div "Billing updates" at bounding box center [57, 207] width 94 height 13
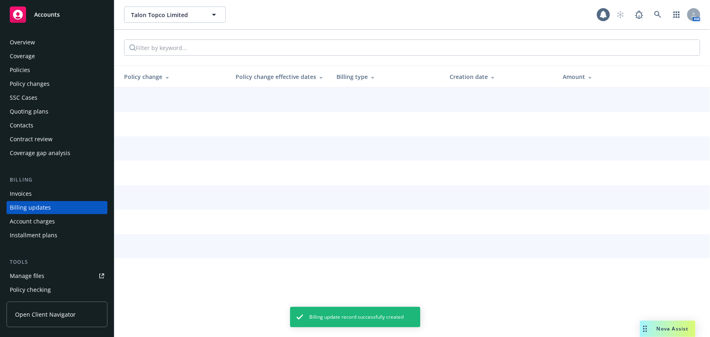
scroll to position [26, 0]
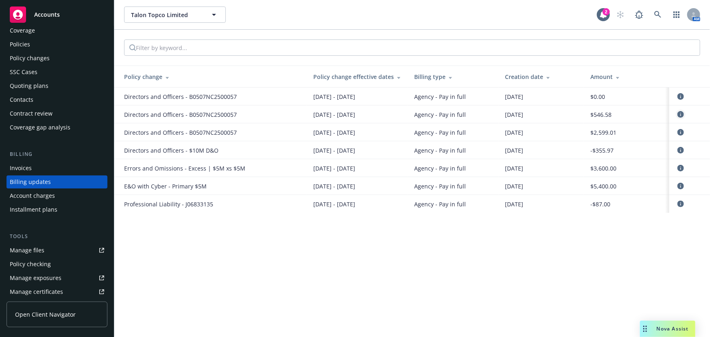
click at [683, 113] on icon "circleInformation" at bounding box center [680, 114] width 7 height 7
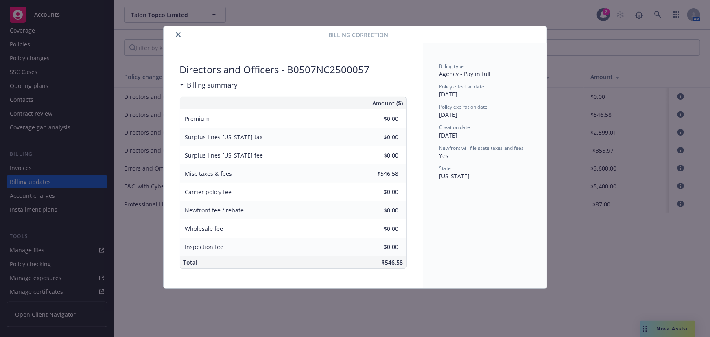
click at [179, 33] on icon "close" at bounding box center [178, 34] width 5 height 5
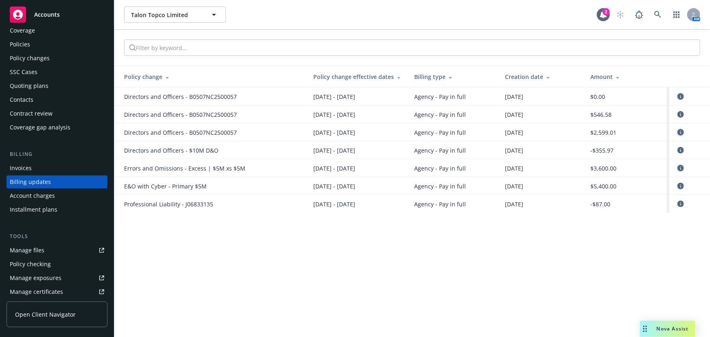
click at [682, 131] on icon "circleInformation" at bounding box center [680, 132] width 7 height 7
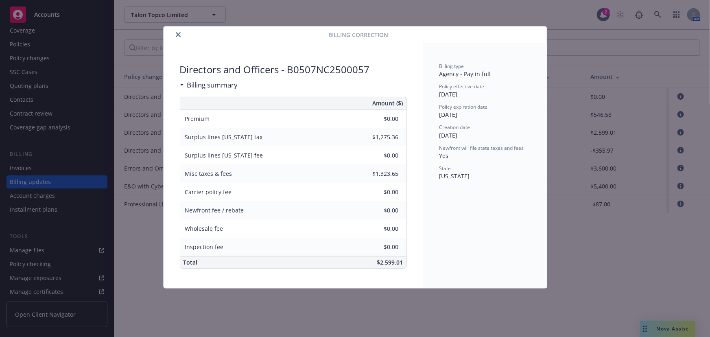
click at [179, 34] on icon "close" at bounding box center [178, 34] width 5 height 5
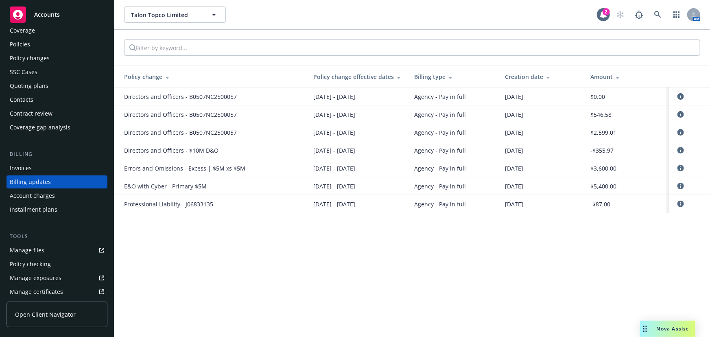
click at [49, 165] on div "Invoices" at bounding box center [57, 168] width 94 height 13
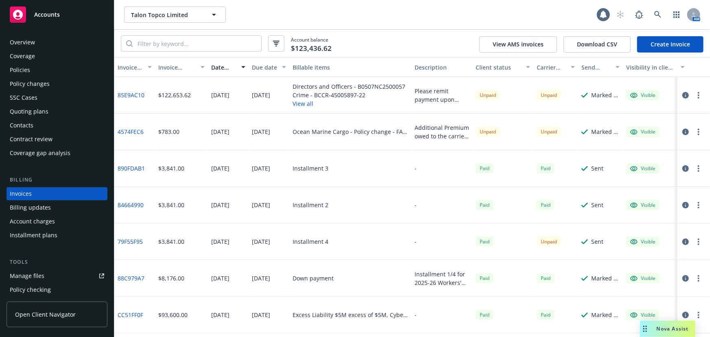
scroll to position [12, 0]
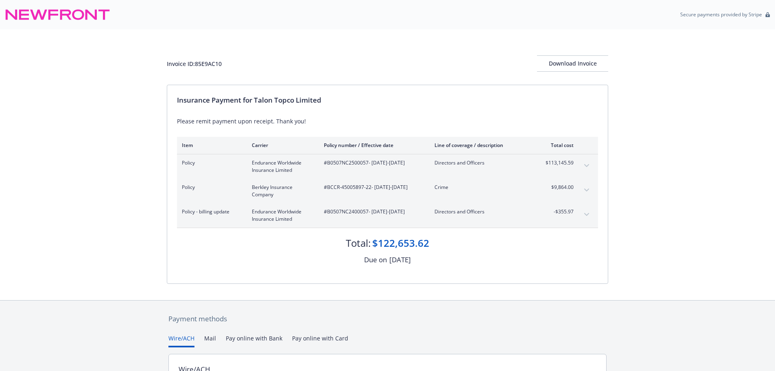
click at [63, 12] on icon at bounding box center [57, 15] width 105 height 20
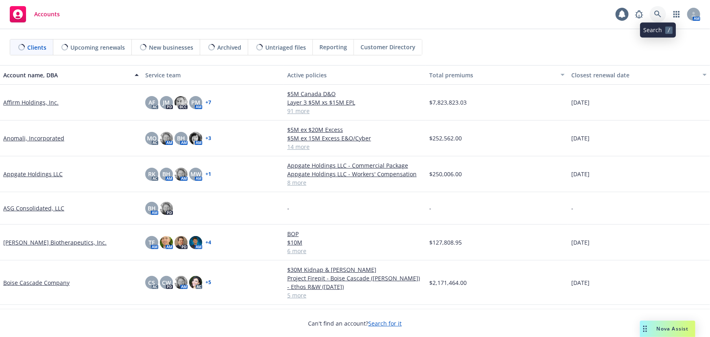
click at [660, 16] on icon at bounding box center [657, 14] width 7 height 7
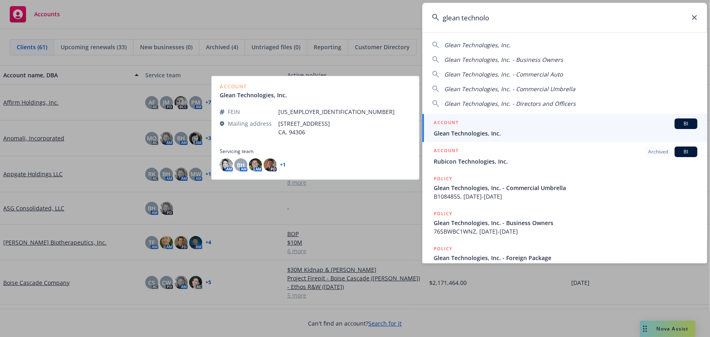
type input "glean technolo"
click at [572, 124] on div "ACCOUNT BI" at bounding box center [566, 123] width 264 height 11
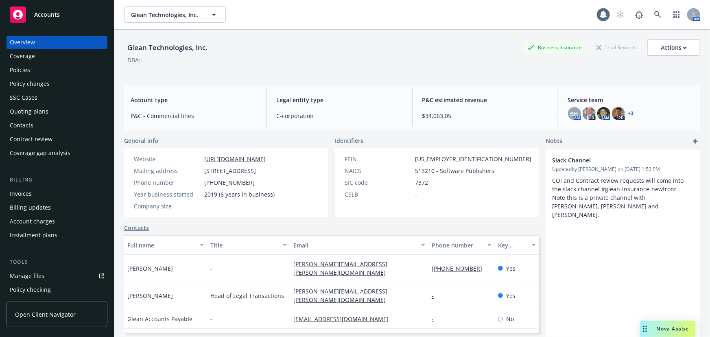
click at [41, 72] on div "Policies" at bounding box center [57, 69] width 94 height 13
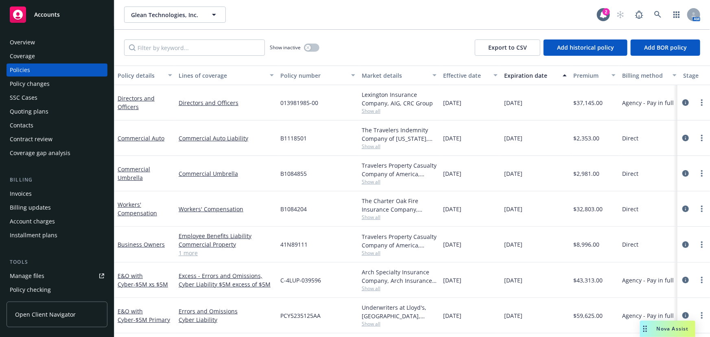
click at [35, 108] on div "Quoting plans" at bounding box center [29, 111] width 39 height 13
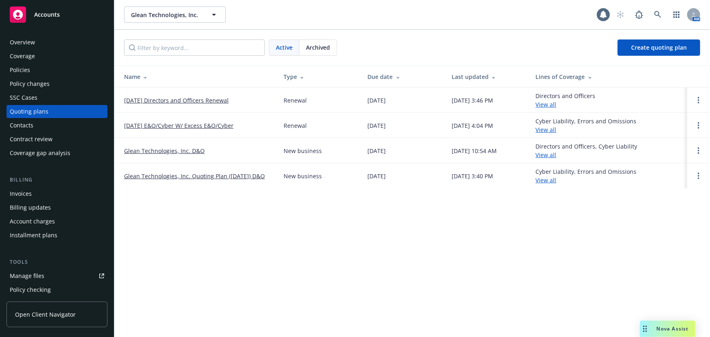
click at [205, 97] on link "10/01/25 Directors and Officers Renewal" at bounding box center [176, 100] width 105 height 9
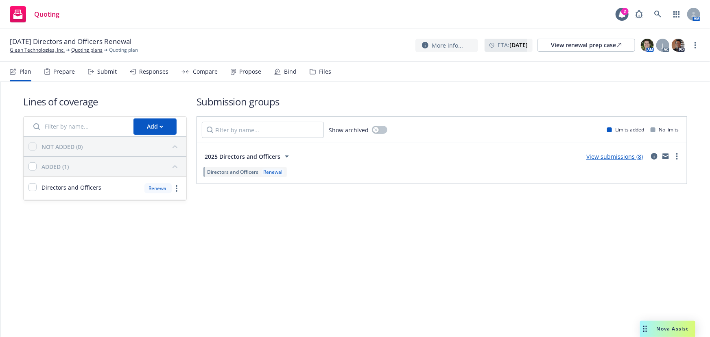
click at [151, 74] on div "Responses" at bounding box center [153, 71] width 29 height 7
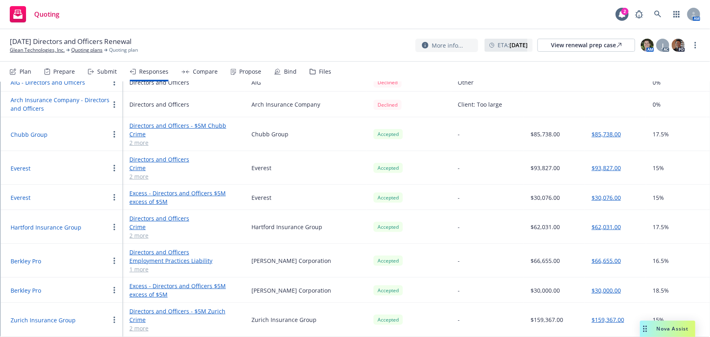
scroll to position [179, 0]
click at [31, 130] on button "Chubb Group" at bounding box center [29, 134] width 37 height 9
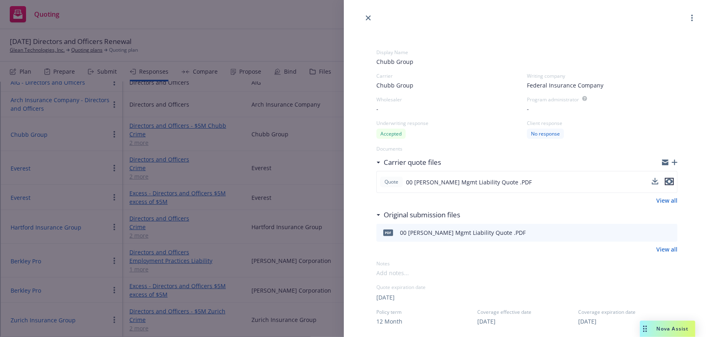
click at [666, 180] on icon "preview file" at bounding box center [669, 182] width 7 height 6
click at [367, 14] on link "close" at bounding box center [368, 18] width 10 height 10
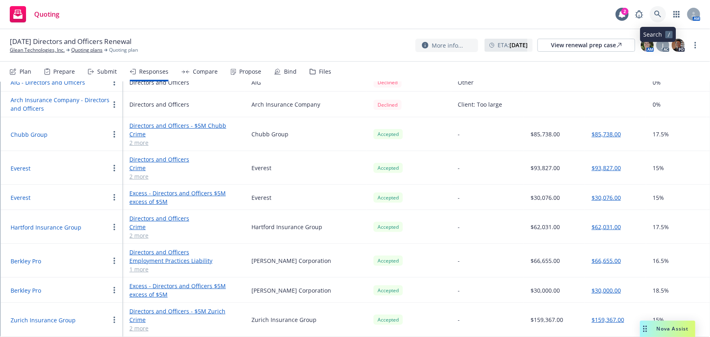
click at [657, 16] on icon at bounding box center [657, 14] width 7 height 7
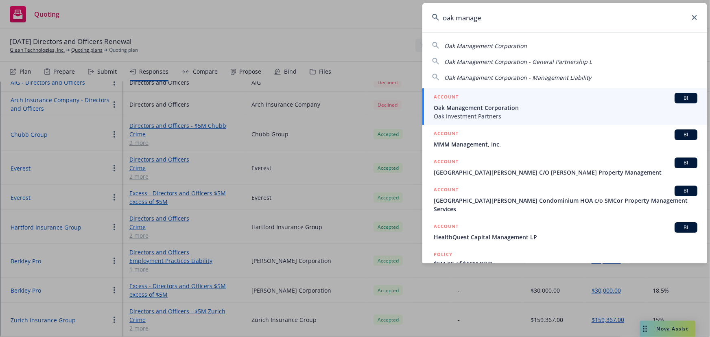
type input "oak manage"
click at [554, 113] on span "Oak Investment Partners" at bounding box center [566, 116] width 264 height 9
